Goal: Navigation & Orientation: Find specific page/section

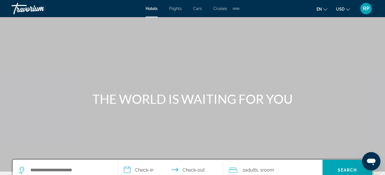
click at [236, 9] on div "Extra navigation items" at bounding box center [236, 9] width 2 height 2
click at [151, 9] on span "Hotels" at bounding box center [151, 8] width 12 height 5
click at [367, 7] on span "RP" at bounding box center [366, 9] width 7 height 6
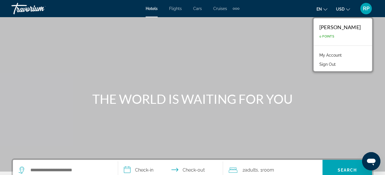
click at [339, 54] on link "My Account" at bounding box center [330, 55] width 28 height 7
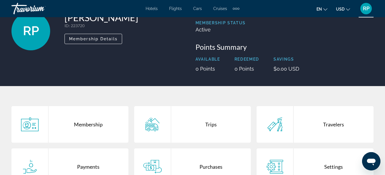
scroll to position [57, 0]
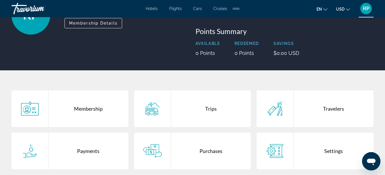
click at [211, 109] on div "Trips" at bounding box center [211, 108] width 80 height 37
